Goal: Task Accomplishment & Management: Manage account settings

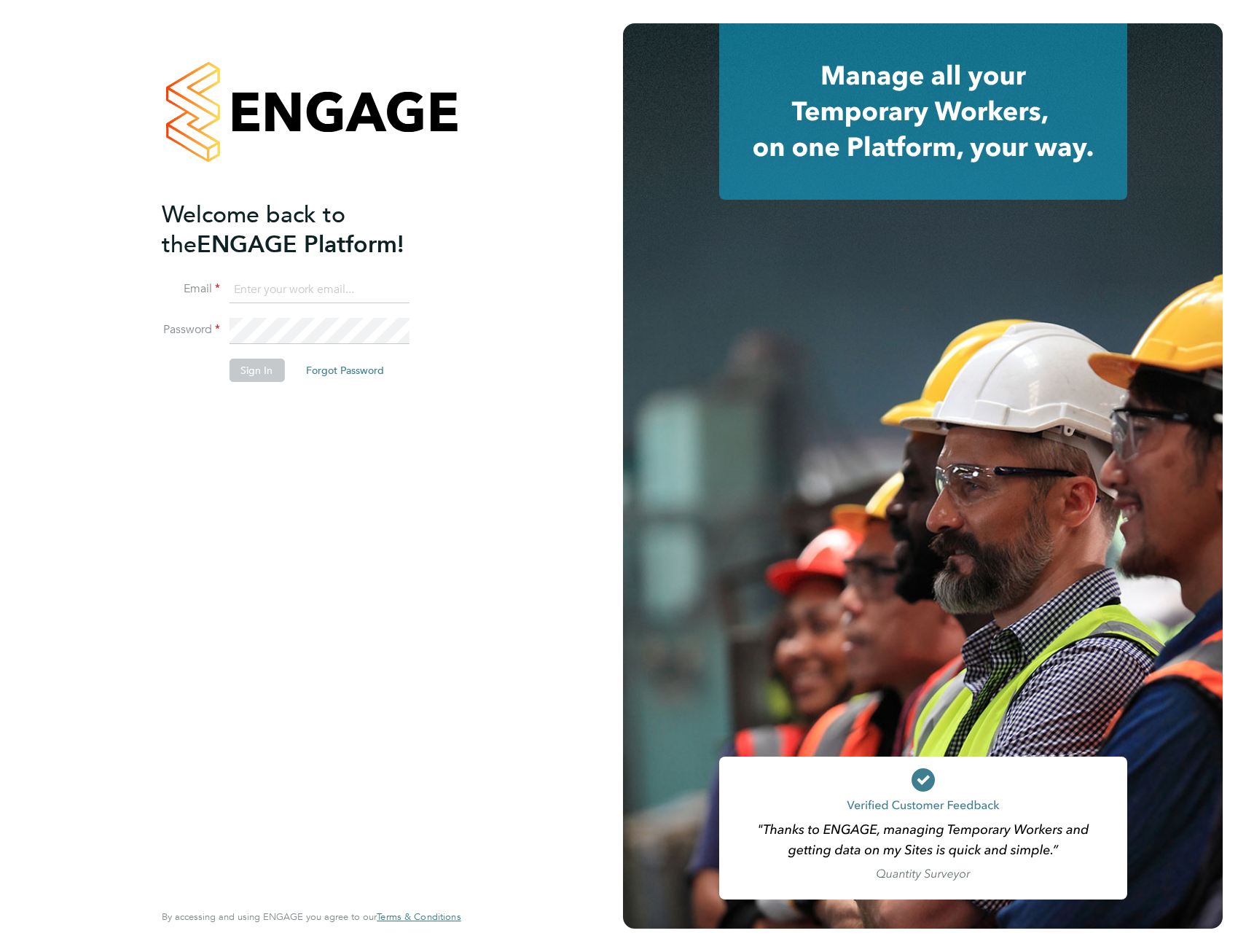
click at [314, 289] on input at bounding box center [319, 290] width 180 height 26
type input "[EMAIL_ADDRESS][DOMAIN_NAME]"
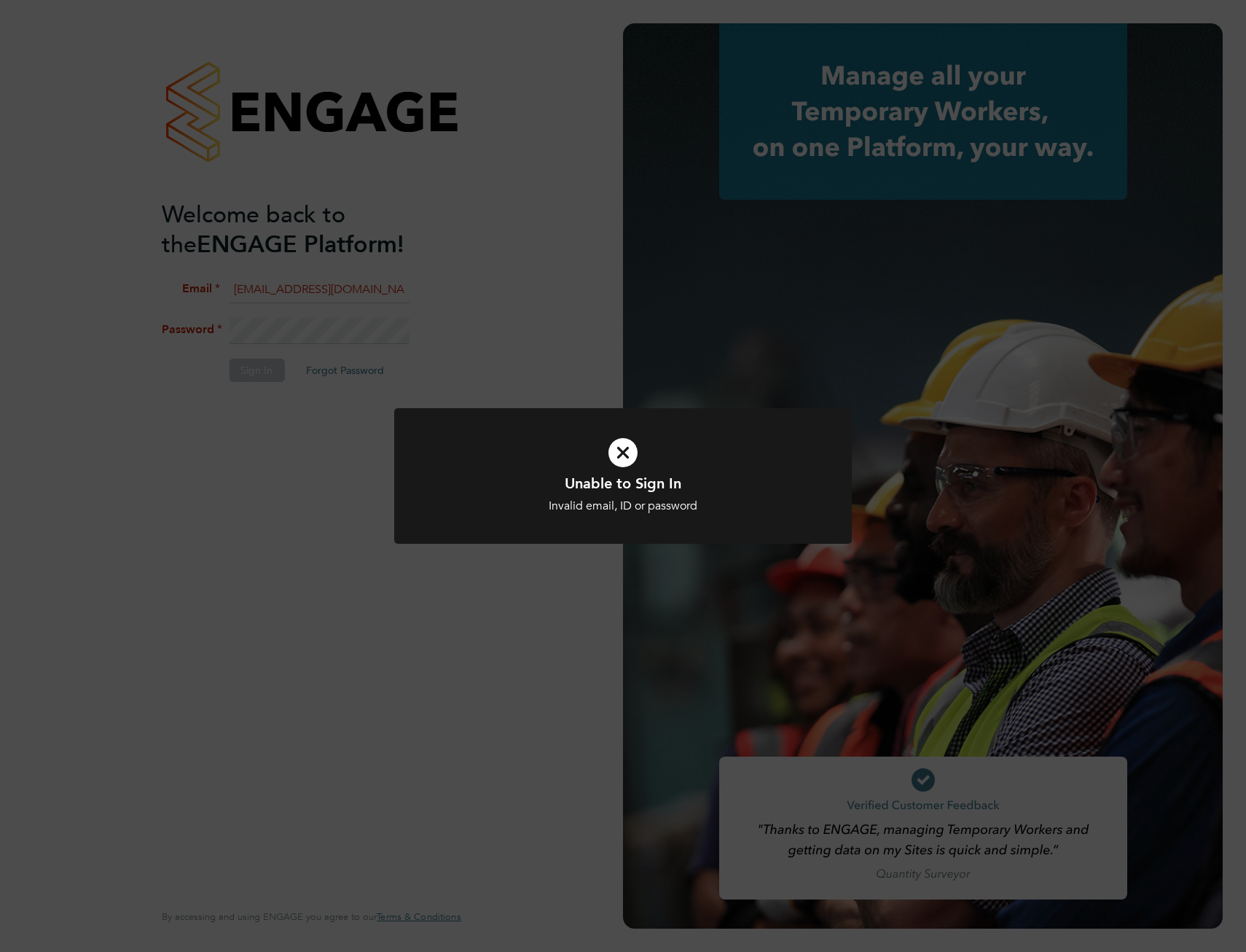
click at [629, 460] on icon at bounding box center [623, 452] width 379 height 57
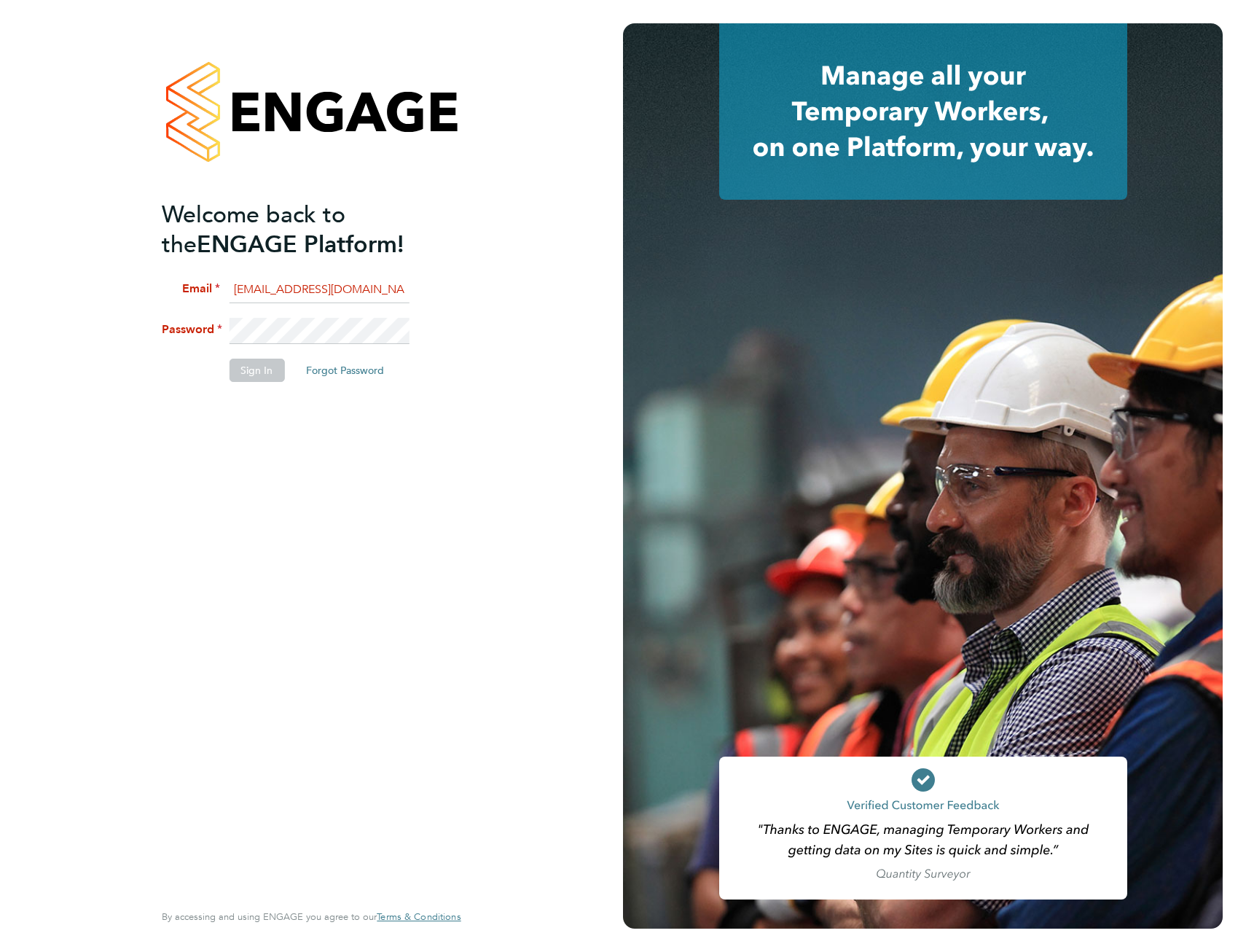
click at [140, 330] on div "Welcome back to the ENGAGE Platform! Email [EMAIL_ADDRESS][DOMAIN_NAME] Passwor…" at bounding box center [312, 476] width 357 height 952
click at [245, 369] on button "Sign In" at bounding box center [257, 370] width 56 height 23
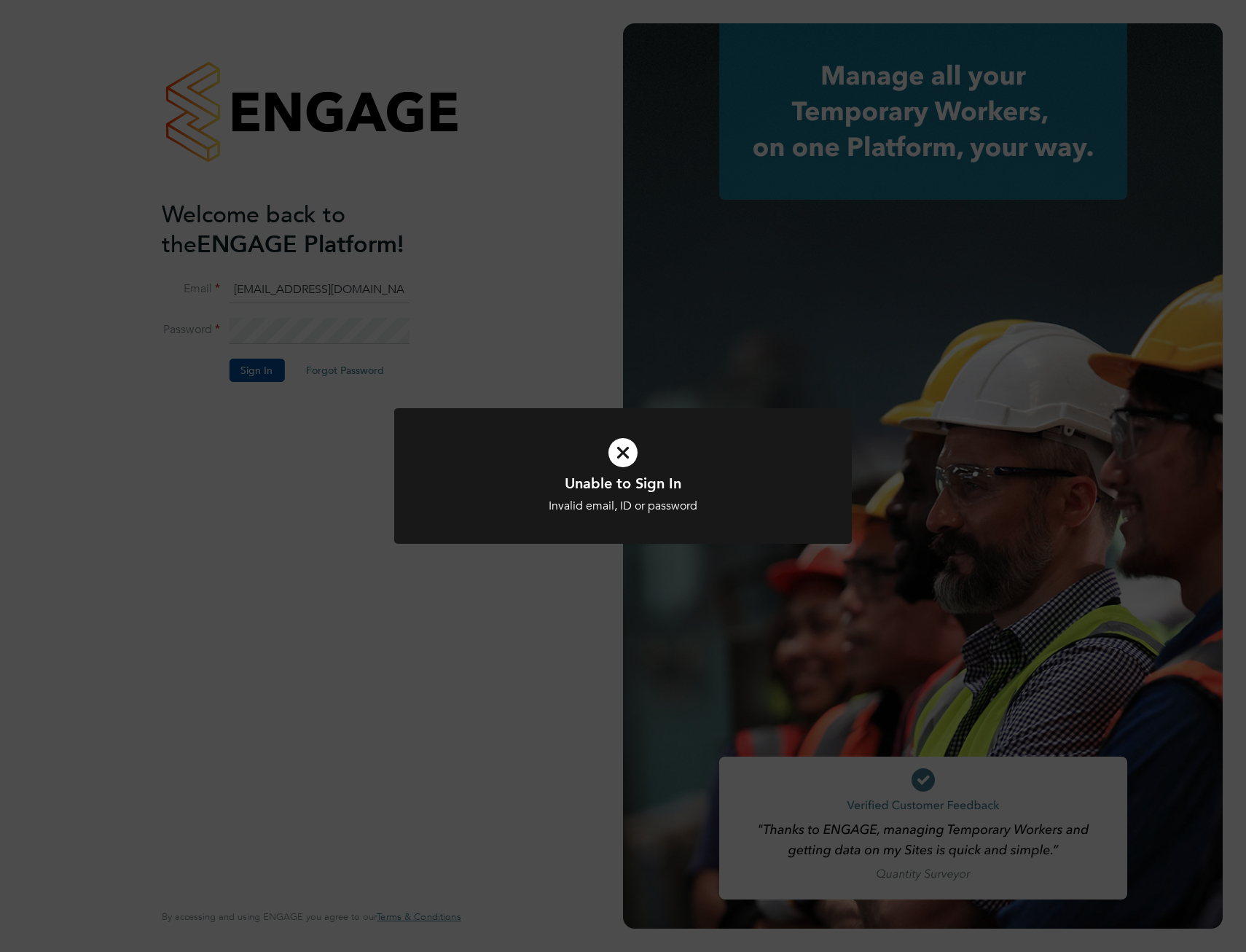
click at [619, 458] on icon at bounding box center [623, 452] width 379 height 57
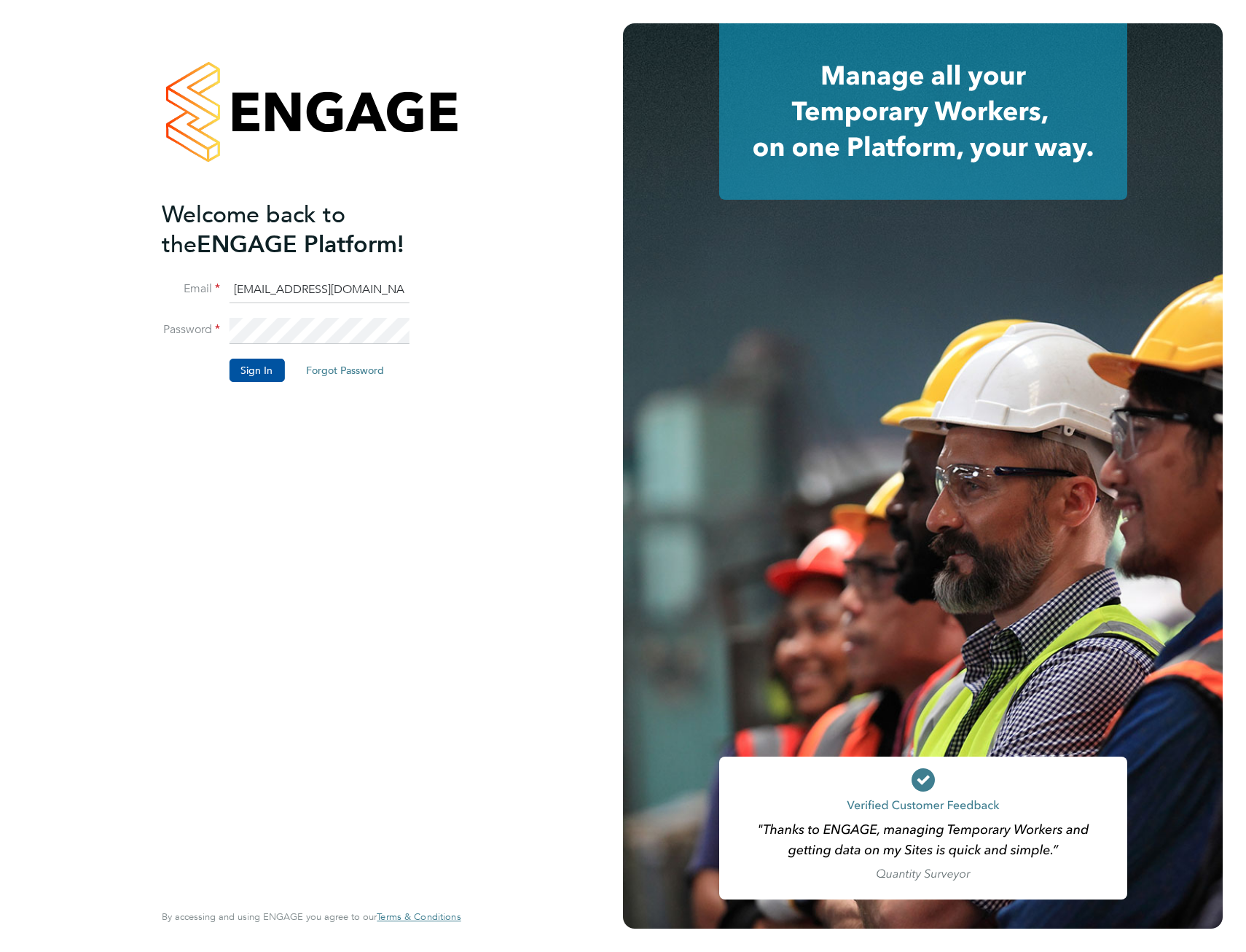
drag, startPoint x: 361, startPoint y: 294, endPoint x: 207, endPoint y: 298, distance: 154.1
click at [207, 298] on li "Email [EMAIL_ADDRESS][DOMAIN_NAME]" at bounding box center [304, 298] width 285 height 41
click at [256, 291] on input "[EMAIL_ADDRESS][DOMAIN_NAME]" at bounding box center [319, 290] width 180 height 26
drag, startPoint x: 380, startPoint y: 345, endPoint x: 167, endPoint y: 335, distance: 213.2
click at [167, 335] on li "Password" at bounding box center [304, 338] width 285 height 41
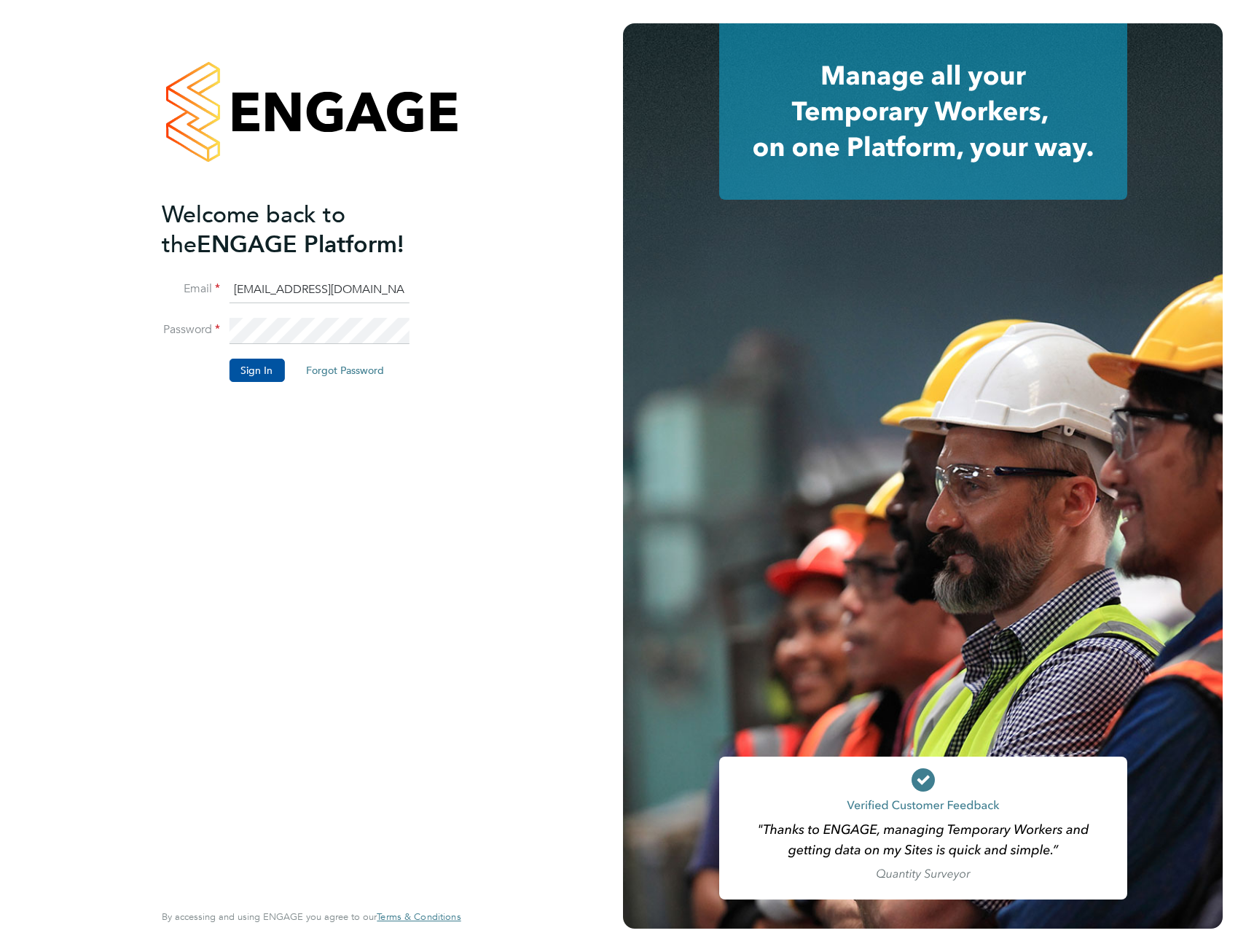
drag, startPoint x: 167, startPoint y: 335, endPoint x: 289, endPoint y: 293, distance: 129.0
click at [289, 293] on input "[EMAIL_ADDRESS][DOMAIN_NAME]" at bounding box center [319, 290] width 180 height 26
click at [285, 292] on input "[EMAIL_ADDRESS][DOMAIN_NAME]" at bounding box center [319, 290] width 180 height 26
type input "[EMAIL_ADDRESS][DOMAIN_NAME]"
click at [102, 319] on div "Welcome back to the ENGAGE Platform! Email [EMAIL_ADDRESS][DOMAIN_NAME] Passwor…" at bounding box center [312, 476] width 623 height 952
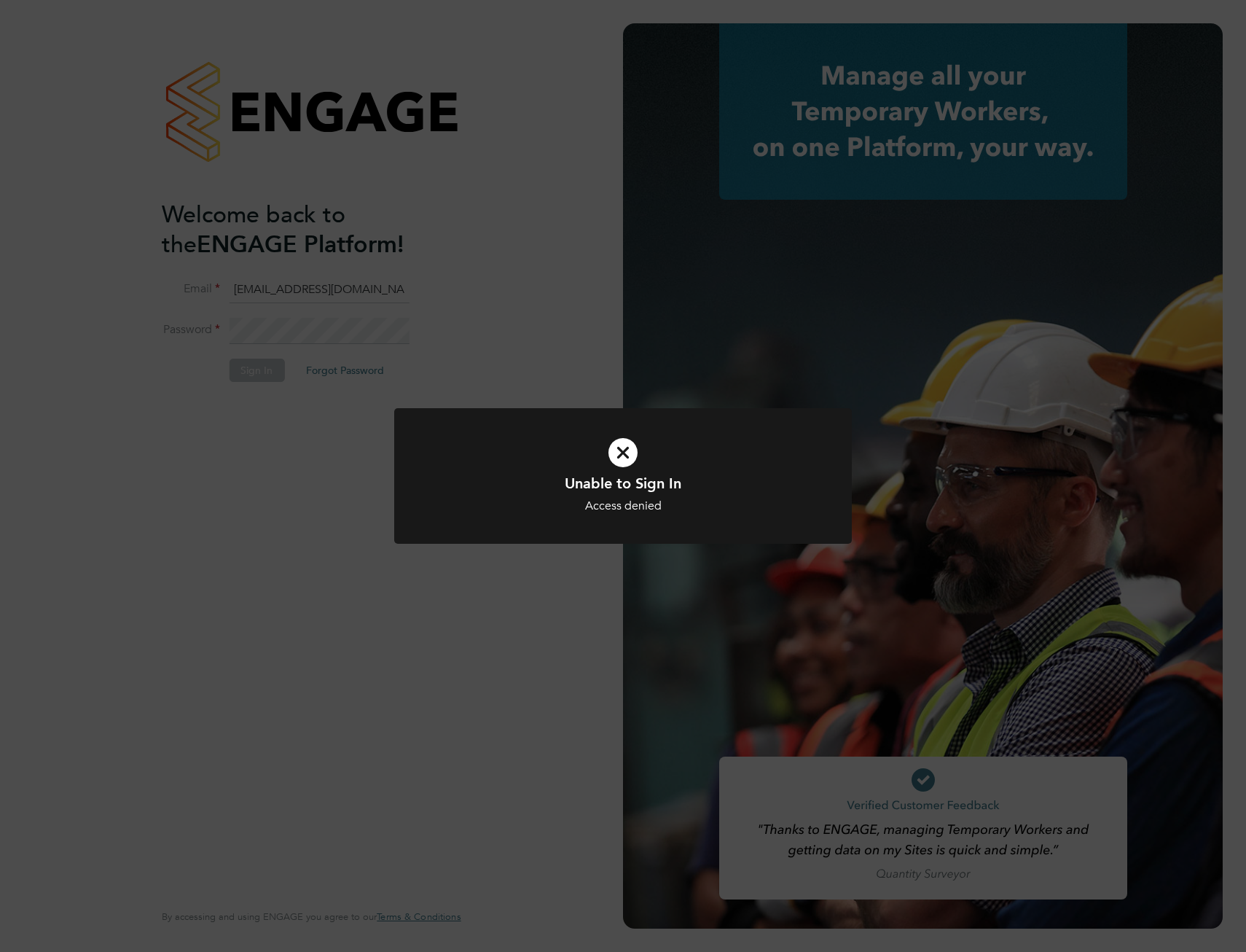
click at [623, 450] on icon at bounding box center [623, 452] width 379 height 57
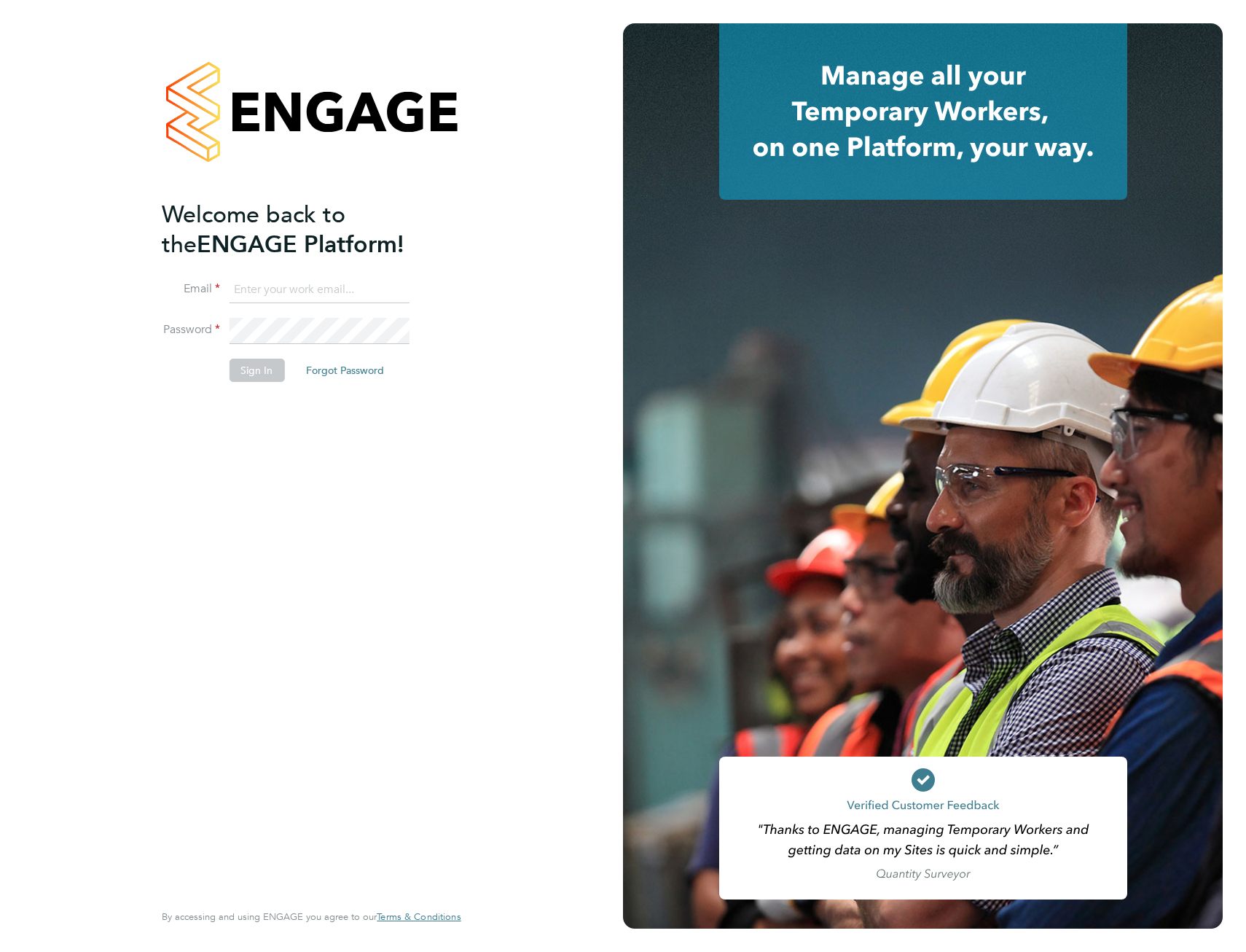
click at [331, 292] on input at bounding box center [319, 290] width 180 height 26
click at [254, 284] on input at bounding box center [319, 290] width 180 height 26
type input "[EMAIL_ADDRESS][DOMAIN_NAME]"
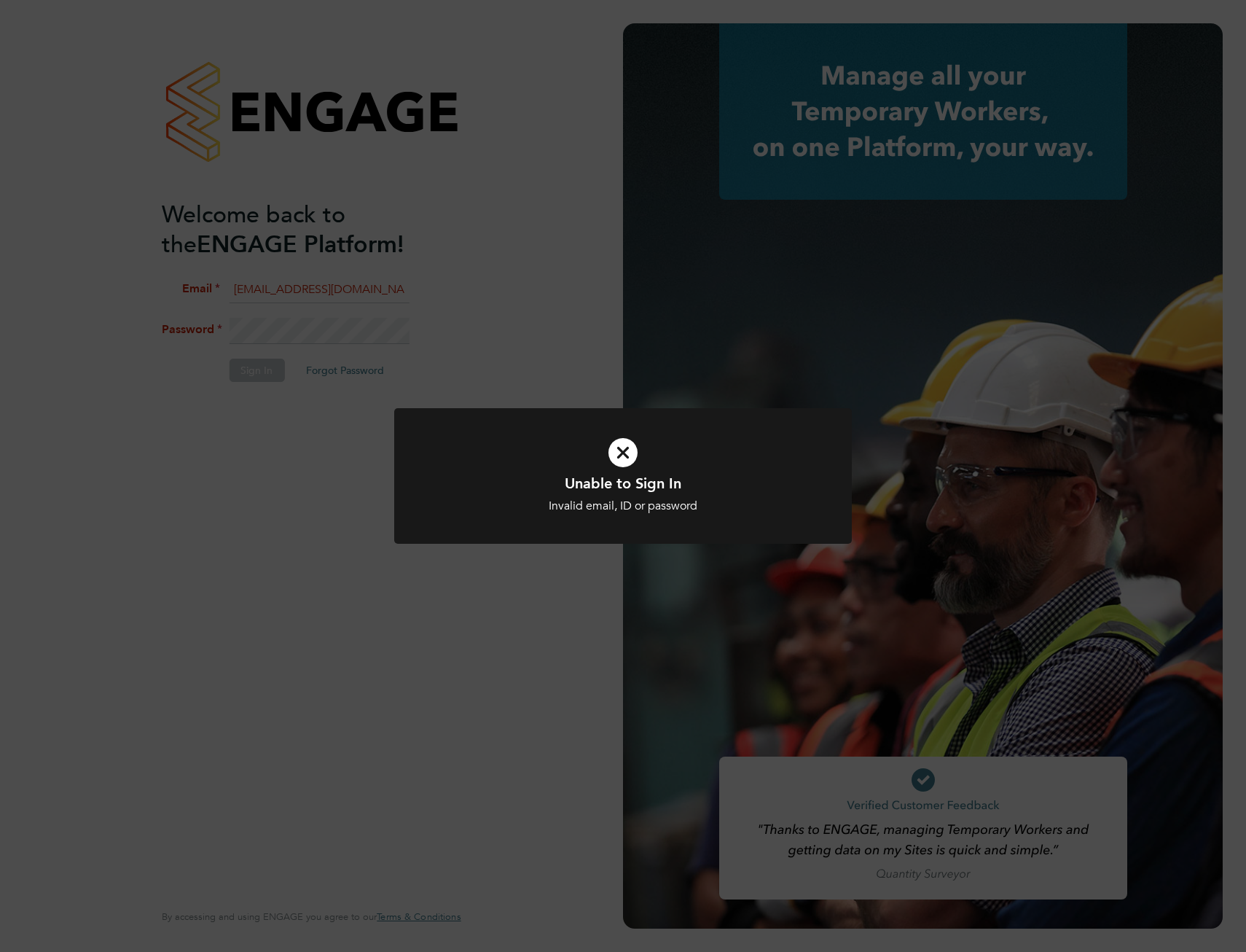
click at [774, 412] on div at bounding box center [623, 476] width 457 height 137
